Goal: Information Seeking & Learning: Learn about a topic

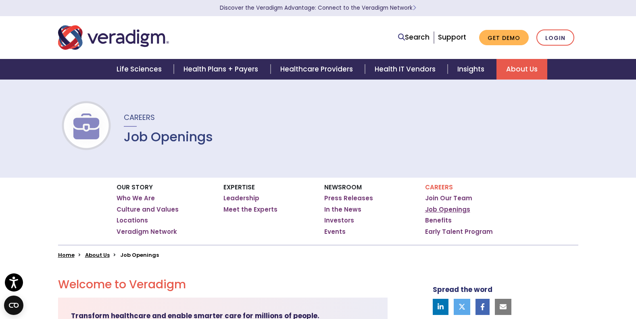
click at [456, 209] on link "Job Openings" at bounding box center [447, 209] width 45 height 8
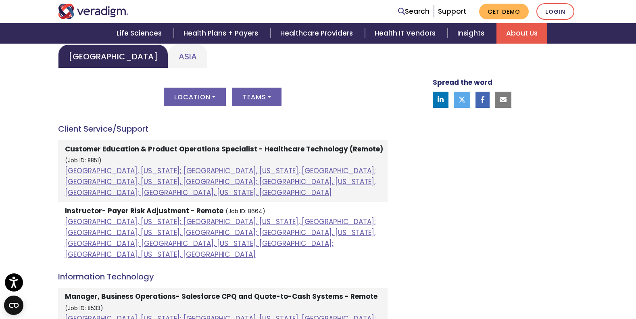
scroll to position [425, 0]
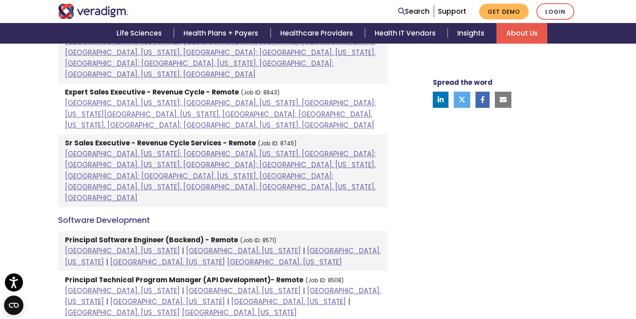
scroll to position [801, 0]
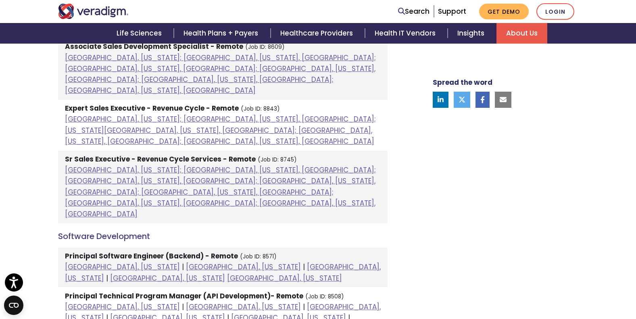
click at [167, 291] on strong "Principal Technical Program Manager (API Development)- Remote" at bounding box center [184, 296] width 238 height 10
click at [215, 302] on link "[GEOGRAPHIC_DATA], [US_STATE]" at bounding box center [223, 312] width 316 height 21
